Goal: Task Accomplishment & Management: Complete application form

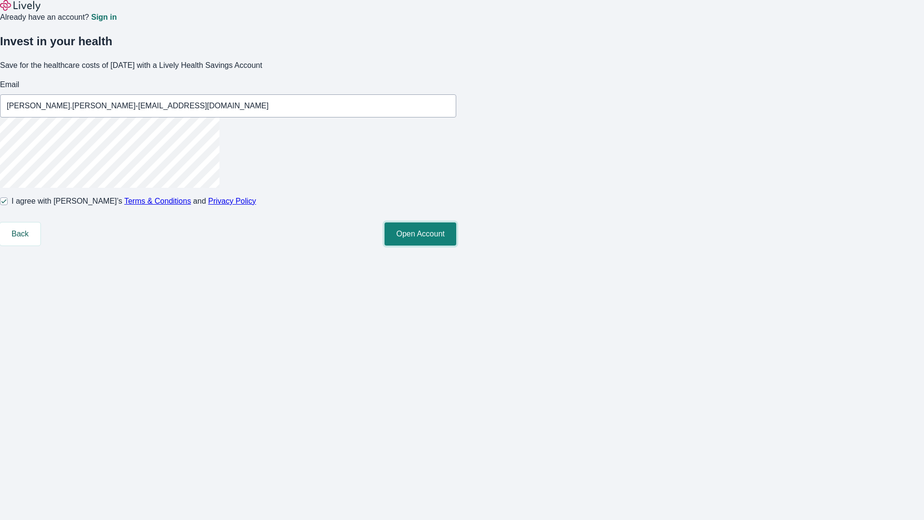
click at [456, 246] on button "Open Account" at bounding box center [421, 233] width 72 height 23
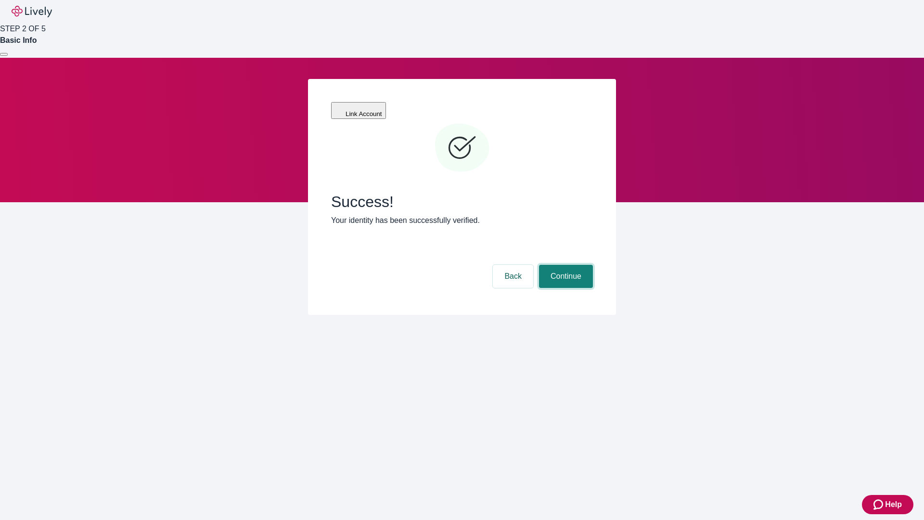
click at [565, 265] on button "Continue" at bounding box center [566, 276] width 54 height 23
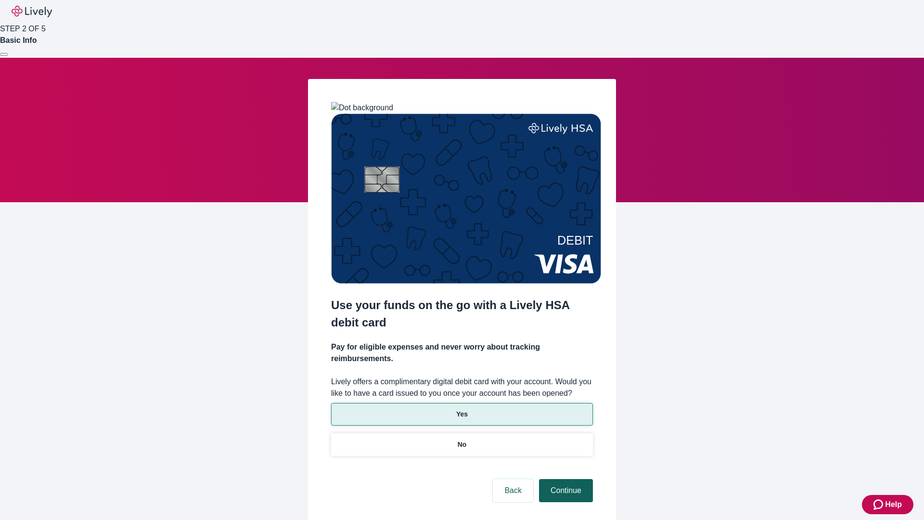
click at [462, 409] on p "Yes" at bounding box center [462, 414] width 12 height 10
click at [565, 479] on button "Continue" at bounding box center [566, 490] width 54 height 23
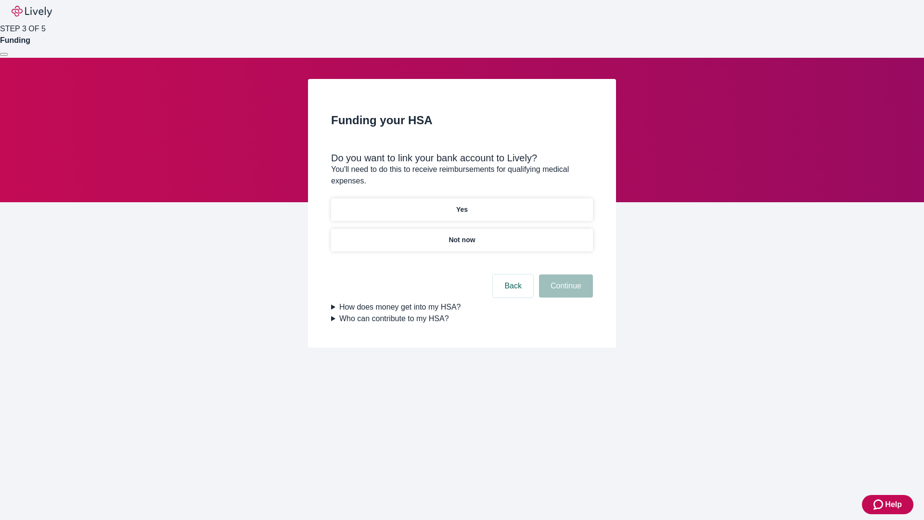
click at [462, 205] on p "Yes" at bounding box center [462, 210] width 12 height 10
click at [565, 274] on button "Continue" at bounding box center [566, 285] width 54 height 23
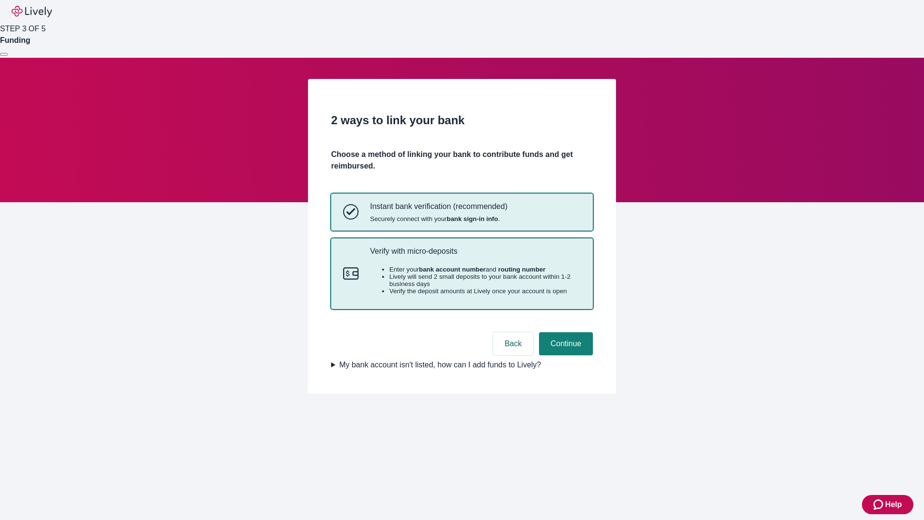
click at [475, 256] on p "Verify with micro-deposits" at bounding box center [475, 251] width 211 height 9
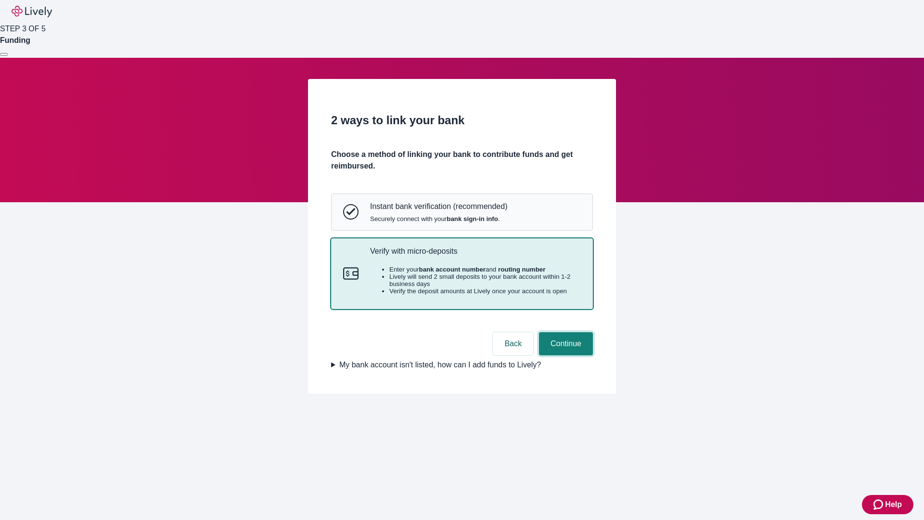
click at [565, 355] on button "Continue" at bounding box center [566, 343] width 54 height 23
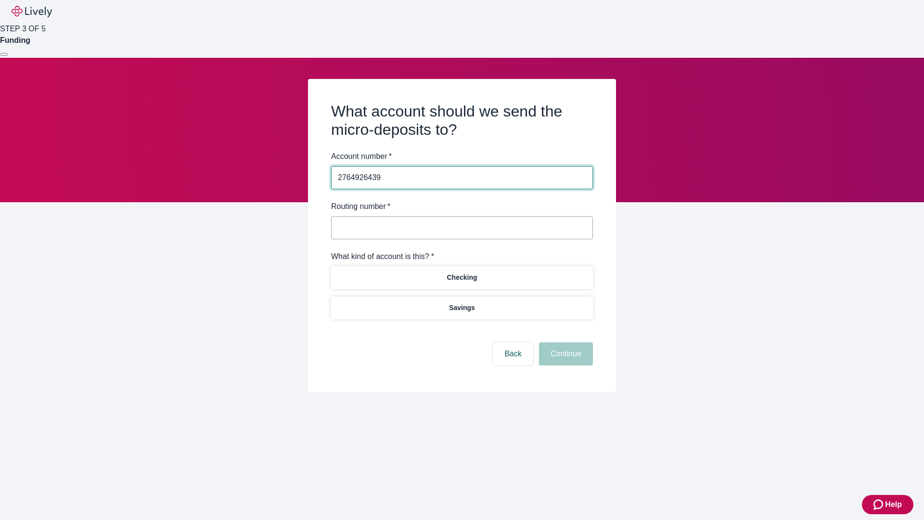
type input "2764926439"
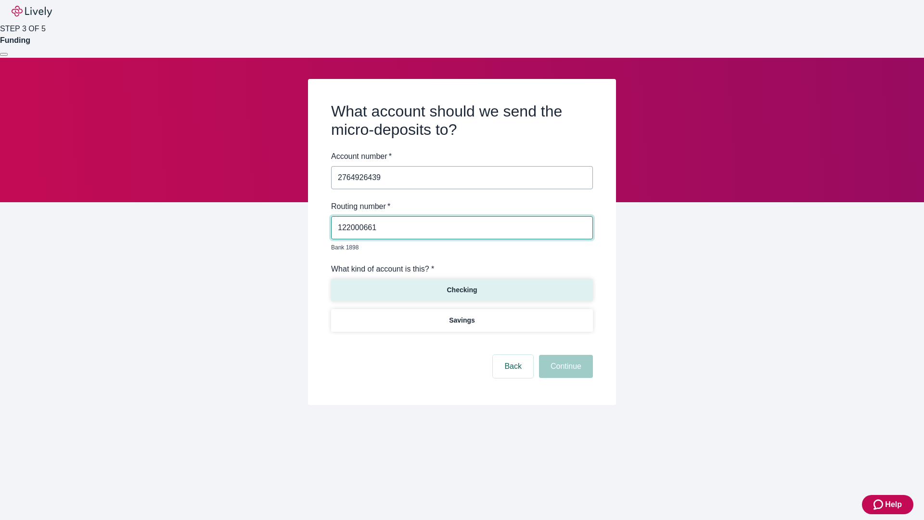
type input "122000661"
click at [462, 285] on p "Checking" at bounding box center [462, 290] width 30 height 10
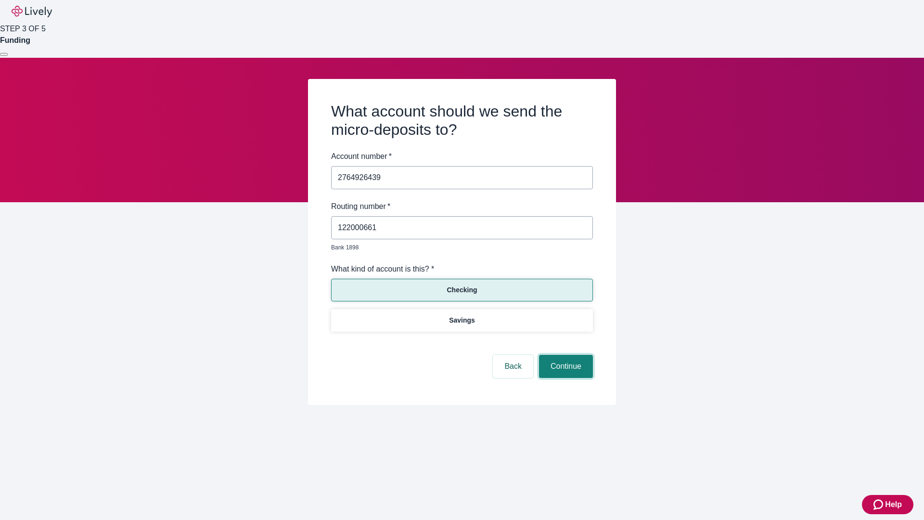
click at [565, 355] on button "Continue" at bounding box center [566, 366] width 54 height 23
